Goal: Information Seeking & Learning: Find specific page/section

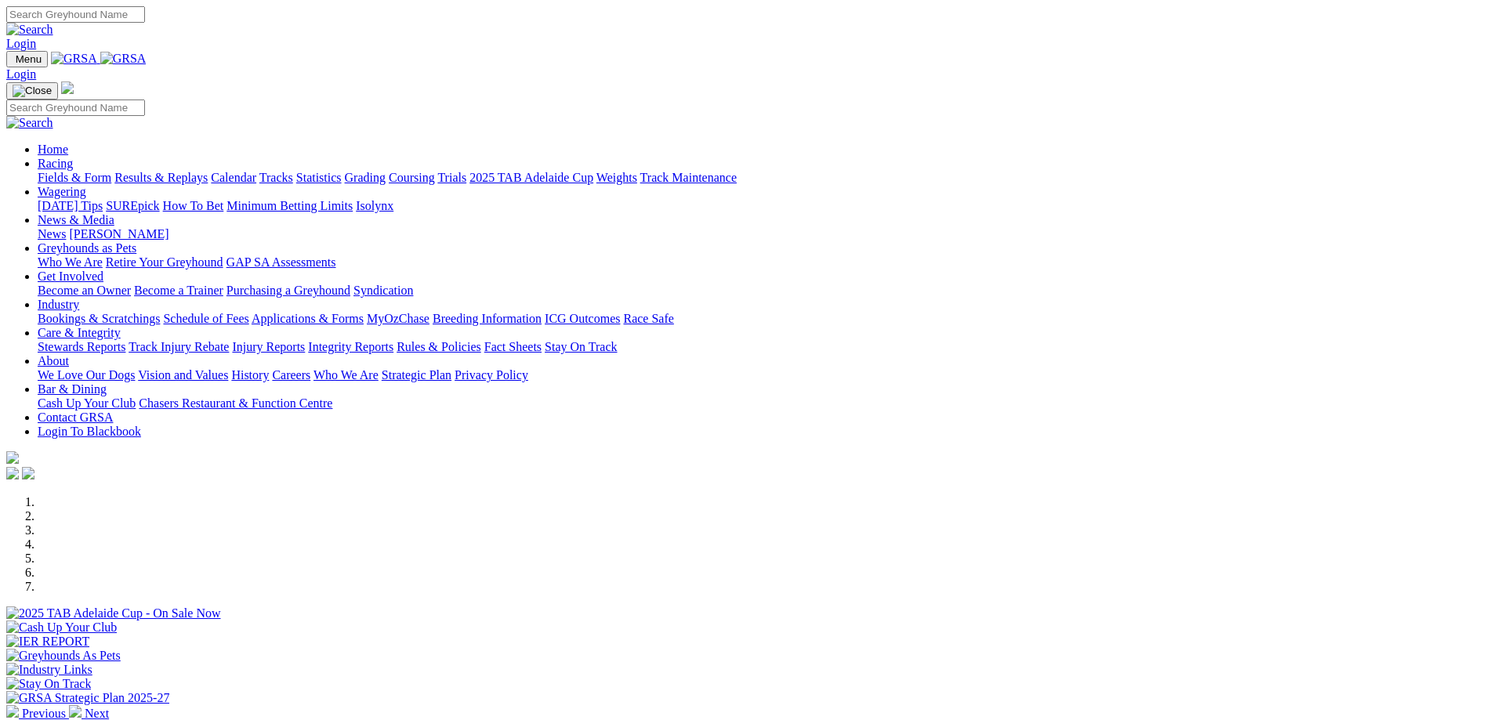
scroll to position [471, 0]
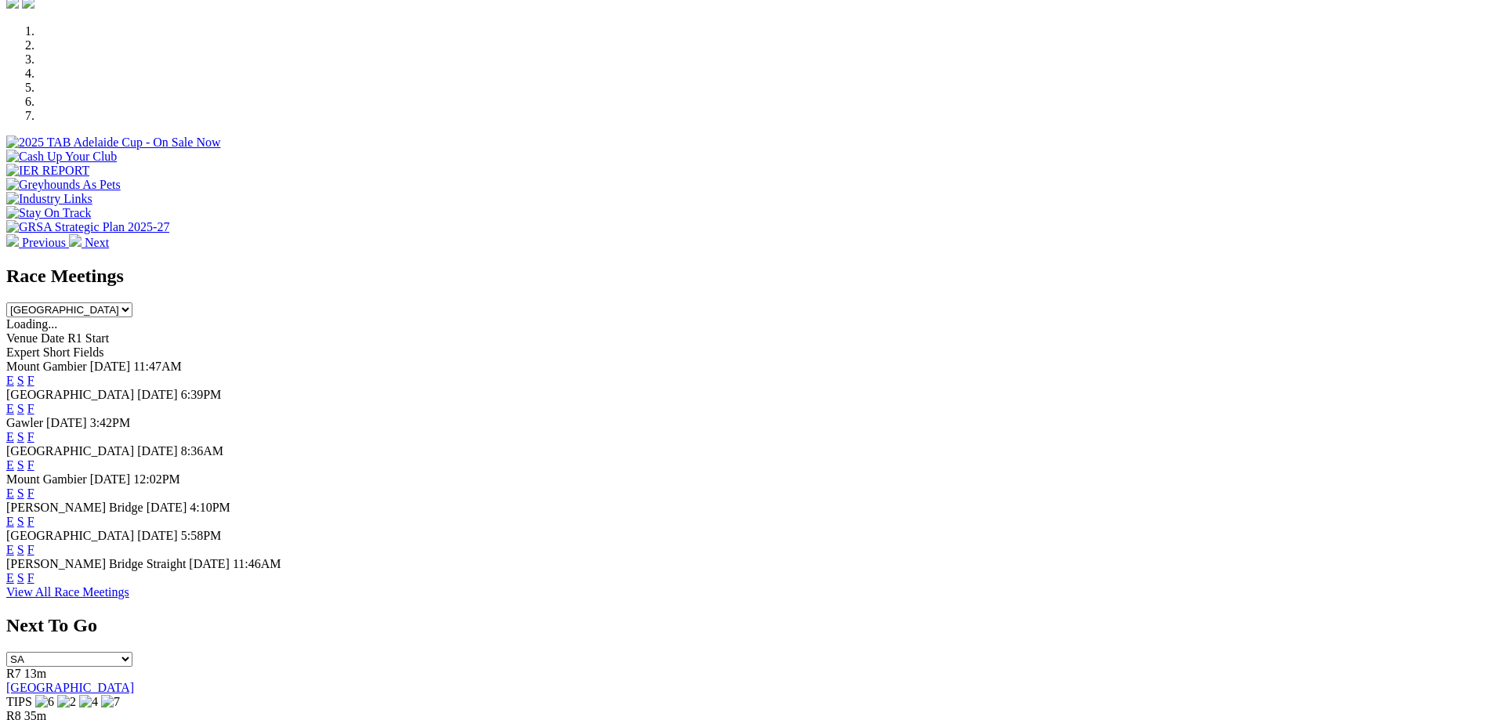
click at [14, 402] on link "E" at bounding box center [10, 408] width 8 height 13
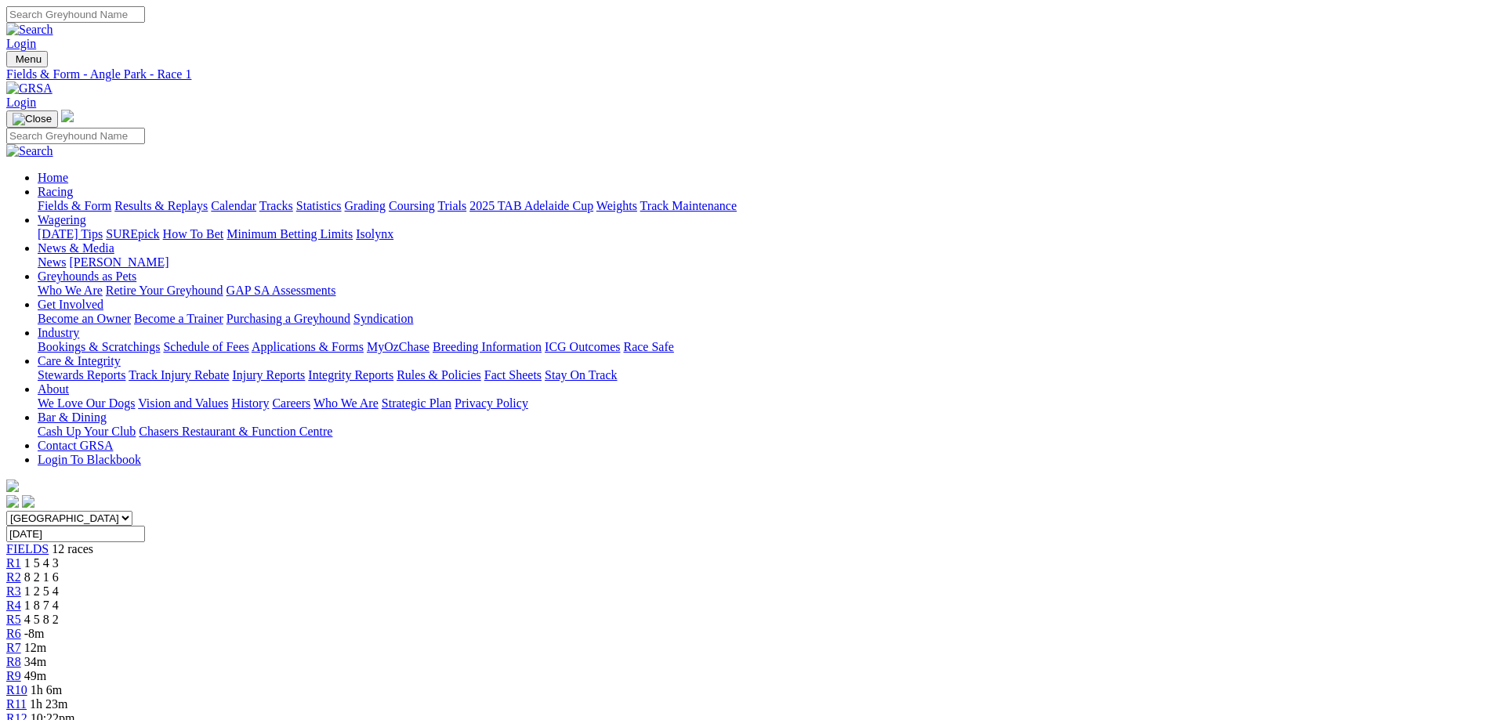
click at [674, 613] on div "R5 4 5 8 2" at bounding box center [746, 620] width 1480 height 14
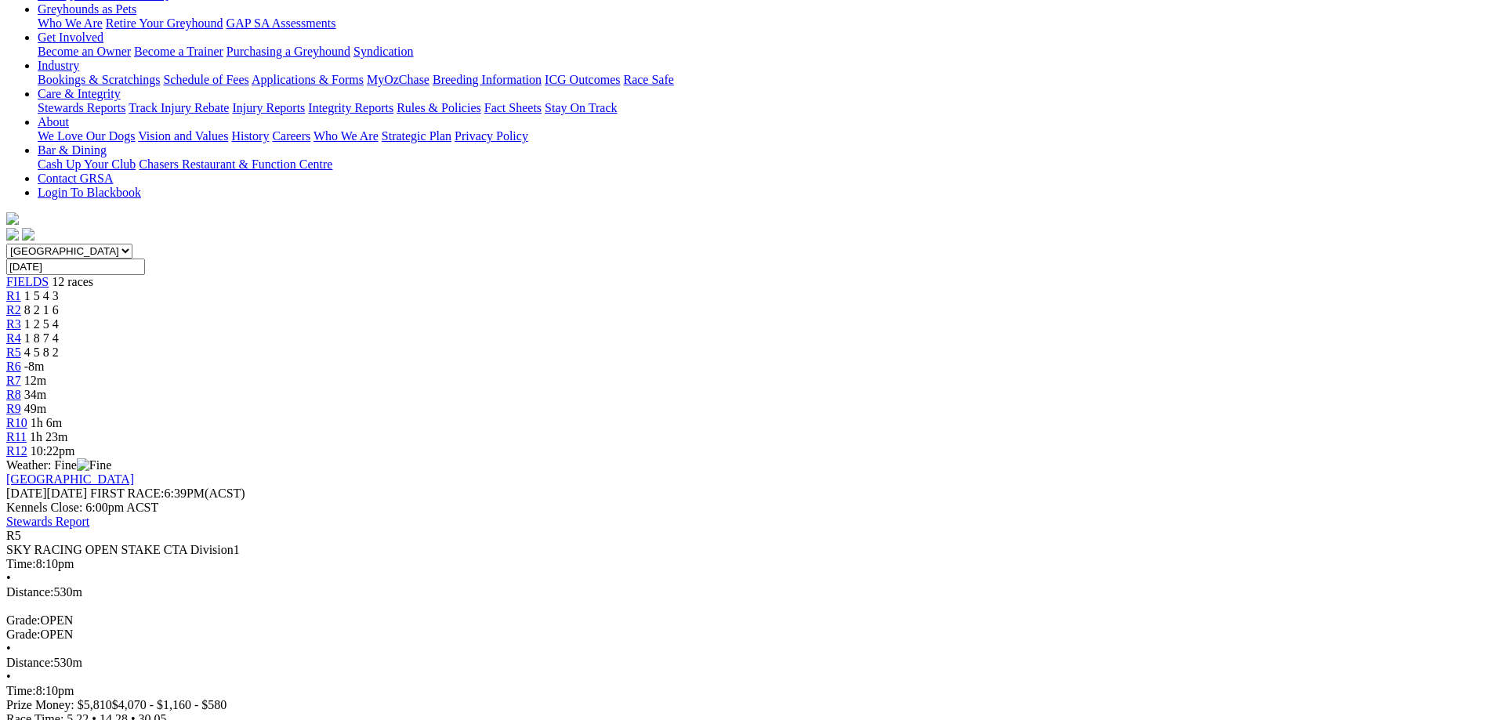
scroll to position [314, 0]
